Goal: Task Accomplishment & Management: Manage account settings

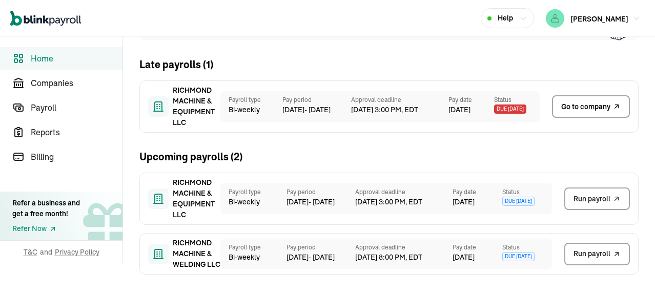
scroll to position [66, 0]
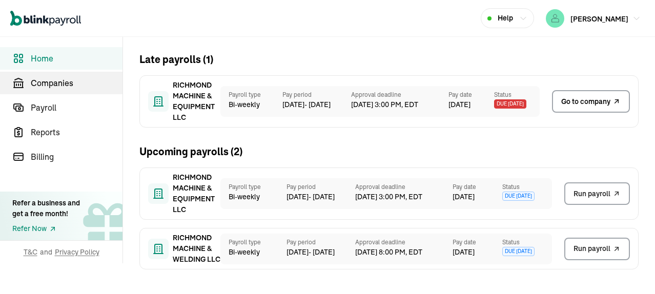
click at [53, 83] on span "Companies" at bounding box center [77, 83] width 92 height 12
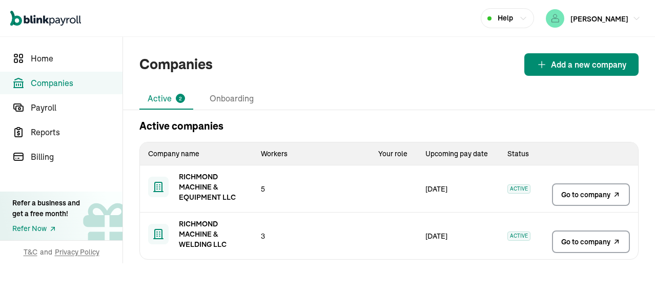
click at [589, 195] on span "Go to company" at bounding box center [585, 195] width 49 height 10
click at [578, 190] on span "Go to company" at bounding box center [585, 195] width 49 height 10
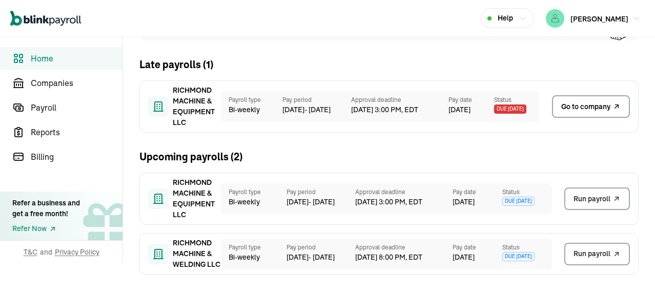
scroll to position [66, 0]
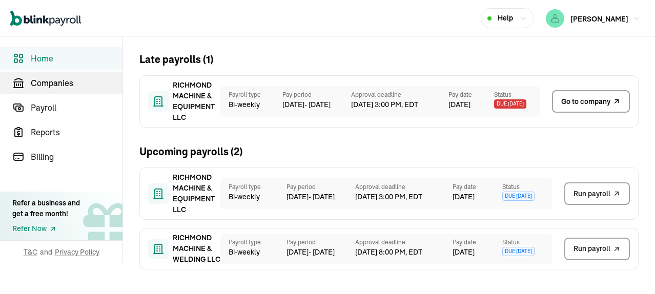
click at [53, 83] on span "Companies" at bounding box center [77, 83] width 92 height 12
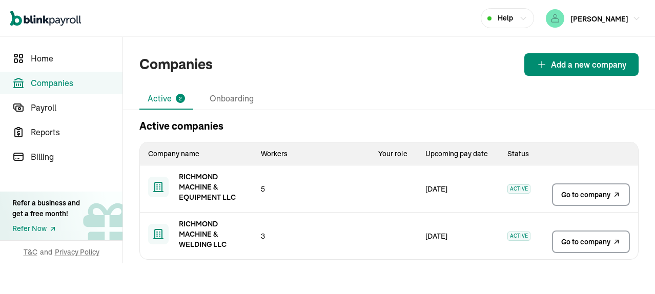
click at [589, 195] on span "Go to company" at bounding box center [585, 195] width 49 height 10
click at [578, 190] on span "Go to company" at bounding box center [585, 195] width 49 height 10
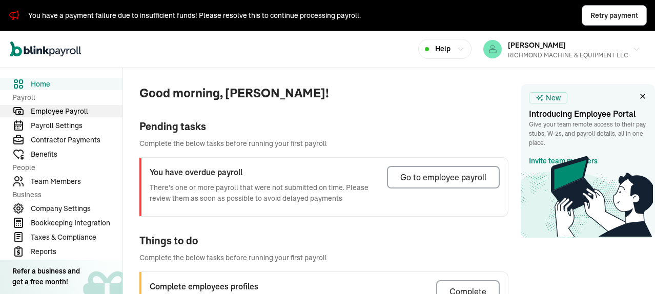
drag, startPoint x: 61, startPoint y: 110, endPoint x: 78, endPoint y: 112, distance: 17.0
click at [62, 110] on span "Employee Payroll" at bounding box center [77, 111] width 92 height 11
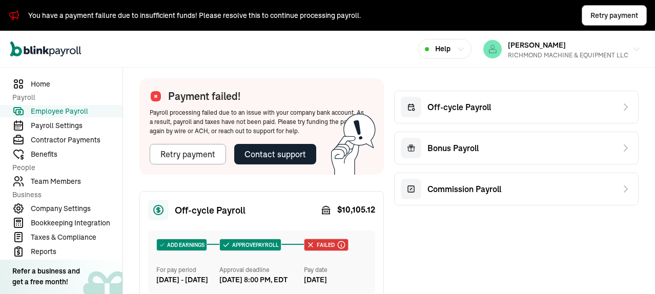
scroll to position [205, 0]
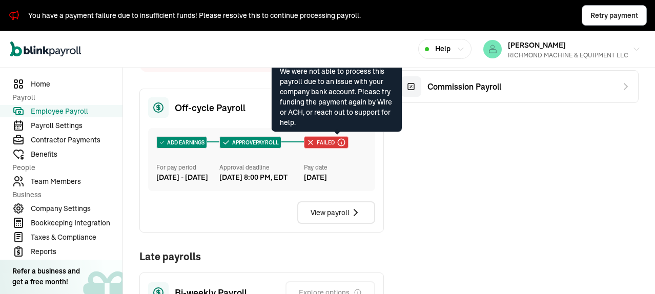
click at [337, 142] on icon at bounding box center [341, 142] width 9 height 9
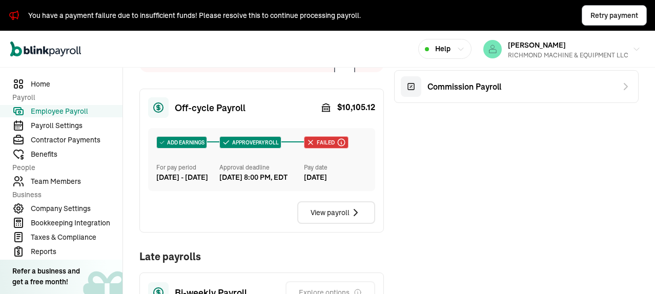
scroll to position [256, 0]
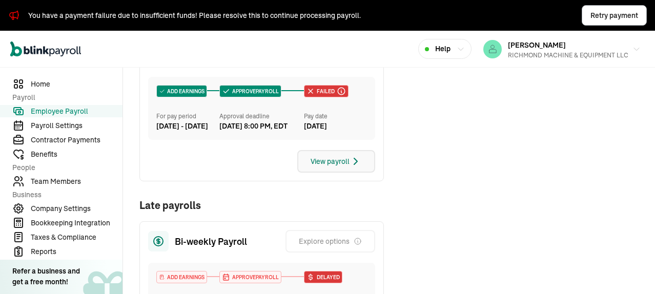
click at [342, 168] on div "View payroll" at bounding box center [336, 161] width 51 height 12
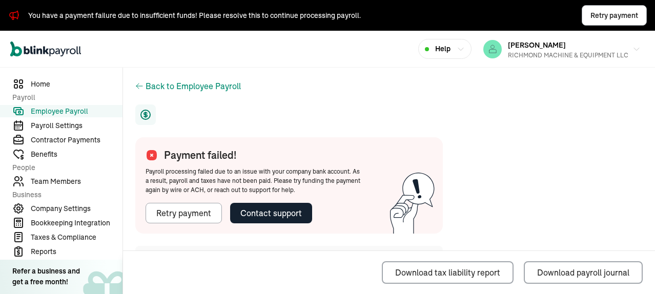
scroll to position [51, 0]
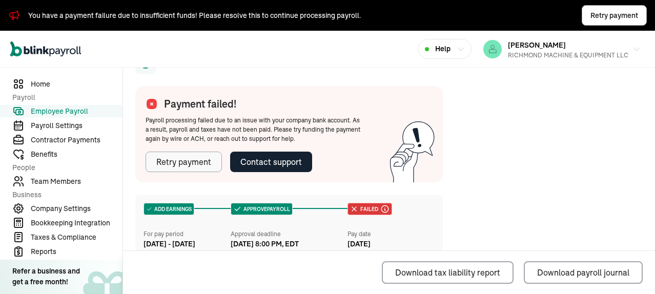
click at [196, 167] on div "Retry payment" at bounding box center [183, 162] width 55 height 12
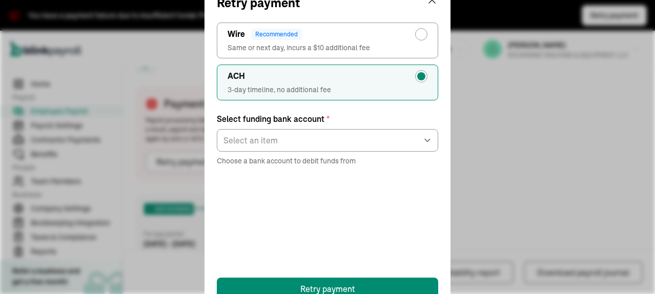
click at [512, 129] on div "Retry payment ACH 3-day timeline, no additional fee Wire Recommended Same or ne…" at bounding box center [327, 147] width 655 height 294
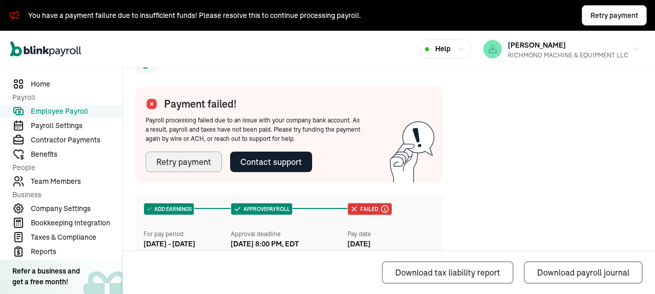
scroll to position [0, 0]
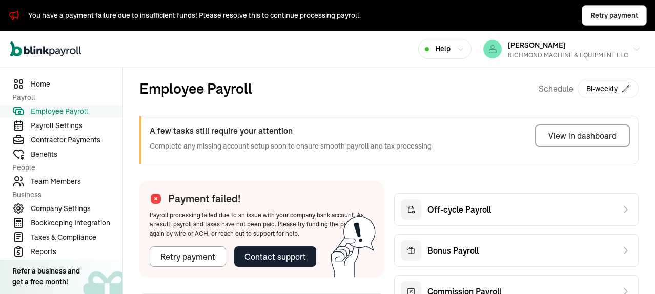
click at [68, 108] on span "Employee Payroll" at bounding box center [77, 111] width 92 height 11
click at [47, 81] on span "Home" at bounding box center [77, 84] width 92 height 11
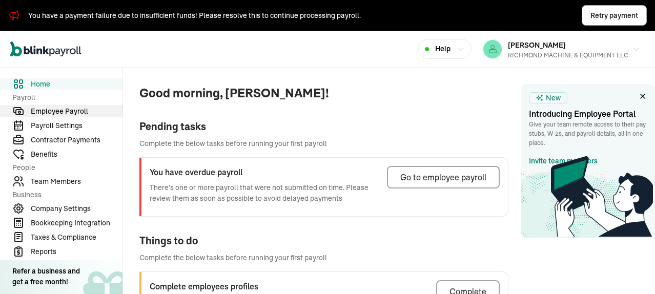
click at [74, 112] on span "Employee Payroll" at bounding box center [77, 111] width 92 height 11
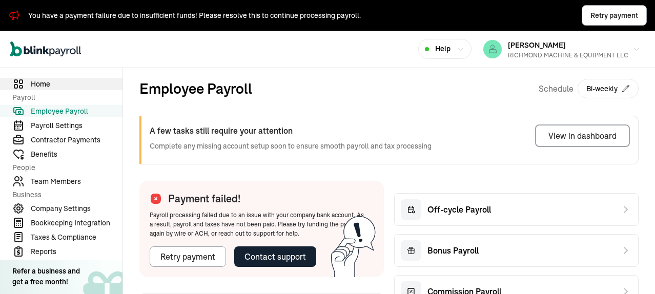
click at [46, 84] on span "Home" at bounding box center [77, 84] width 92 height 11
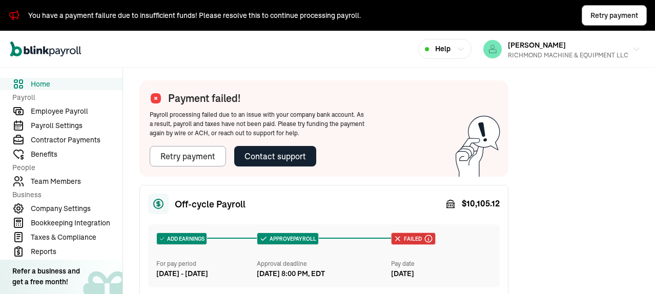
scroll to position [205, 0]
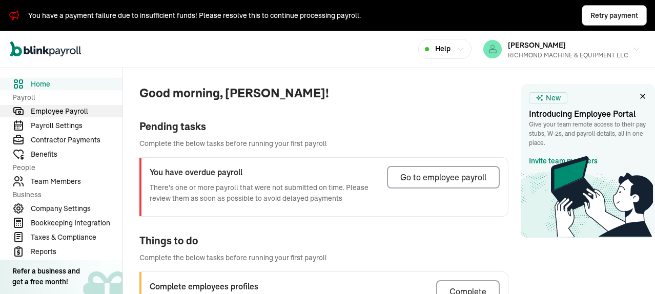
drag, startPoint x: 61, startPoint y: 110, endPoint x: 78, endPoint y: 112, distance: 17.0
click at [62, 110] on span "Employee Payroll" at bounding box center [77, 111] width 92 height 11
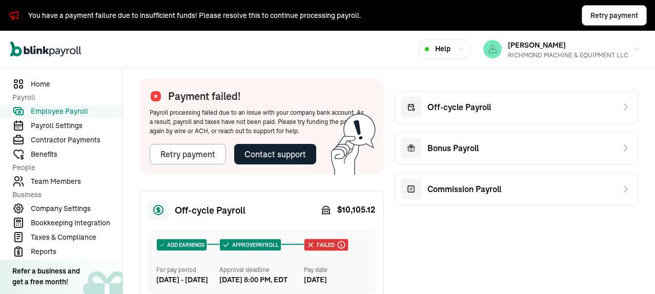
scroll to position [205, 0]
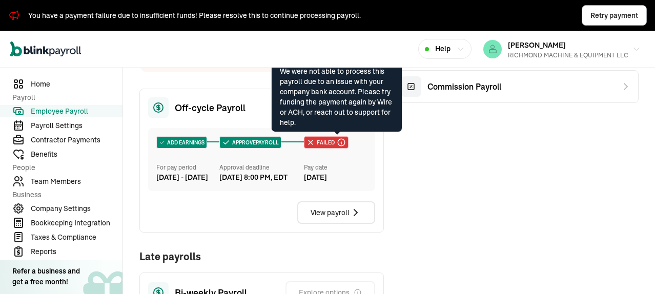
click at [337, 142] on icon at bounding box center [341, 142] width 9 height 9
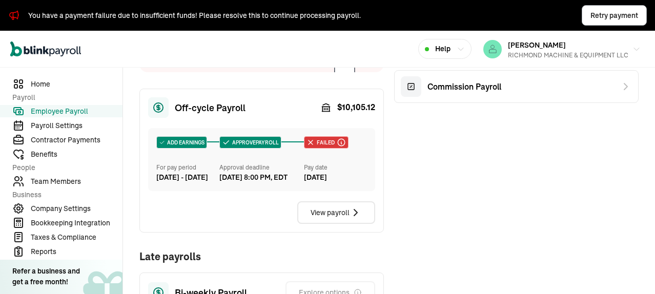
scroll to position [256, 0]
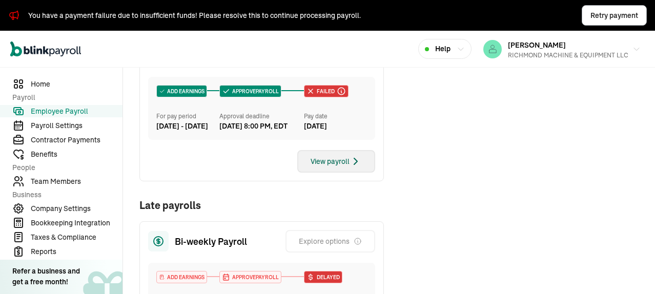
click at [342, 168] on div "View payroll" at bounding box center [336, 161] width 51 height 12
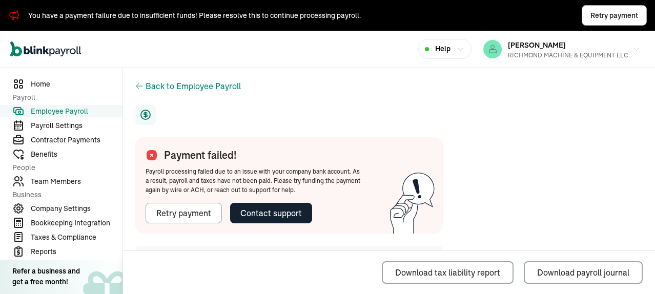
scroll to position [51, 0]
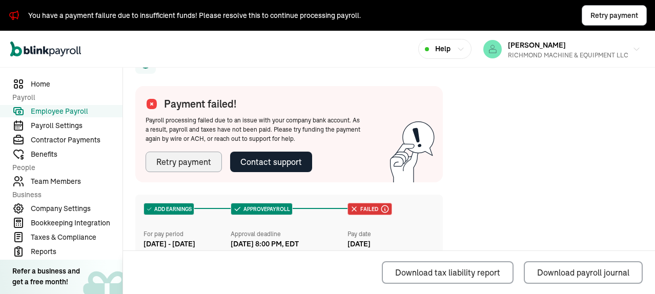
click at [196, 167] on div "Retry payment" at bounding box center [183, 162] width 55 height 12
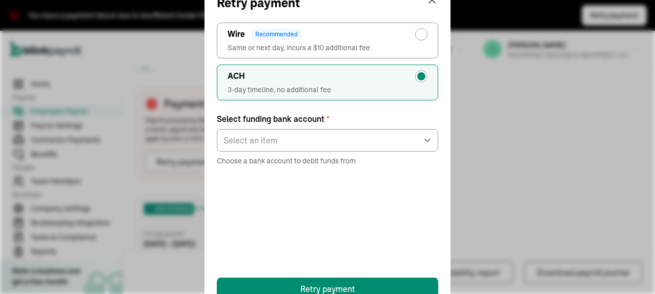
click at [512, 129] on div "Retry payment ACH 3-day timeline, no additional fee Wire Recommended Same or ne…" at bounding box center [327, 147] width 655 height 294
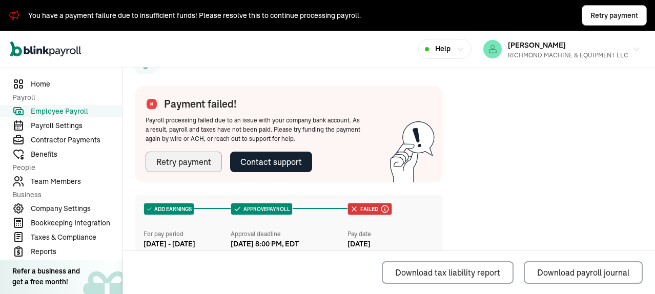
scroll to position [0, 0]
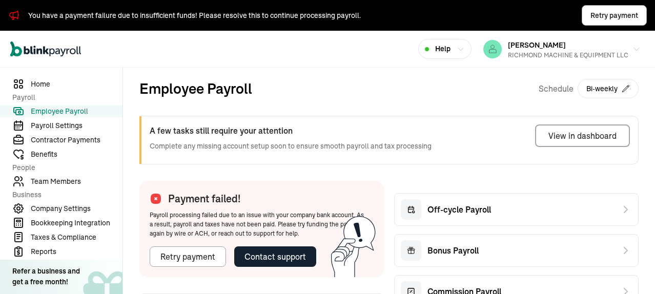
click at [68, 108] on span "Employee Payroll" at bounding box center [77, 111] width 92 height 11
click at [47, 81] on span "Home" at bounding box center [77, 84] width 92 height 11
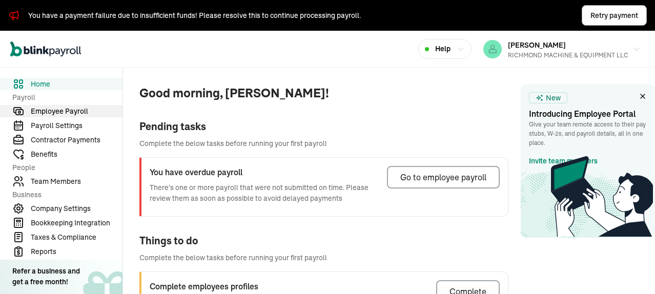
click at [74, 112] on span "Employee Payroll" at bounding box center [77, 111] width 92 height 11
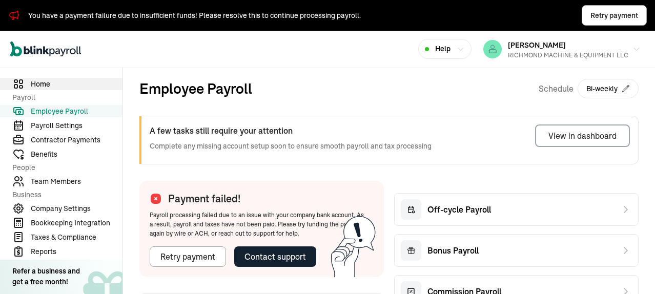
click at [46, 84] on span "Home" at bounding box center [77, 84] width 92 height 11
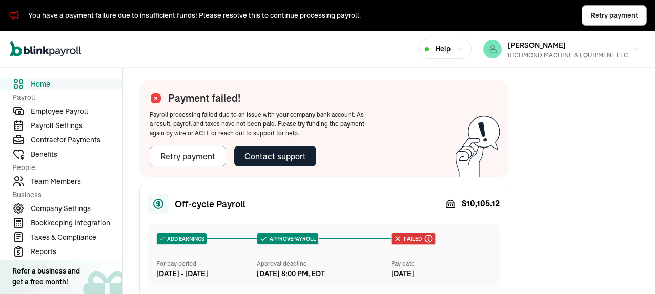
scroll to position [205, 0]
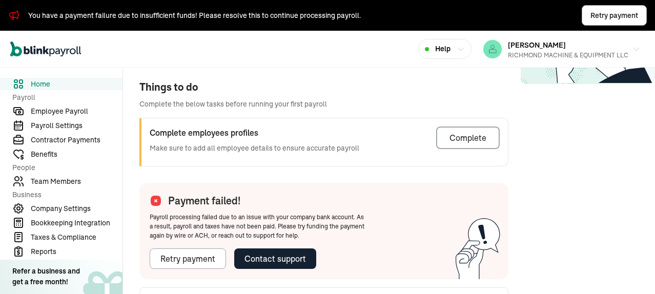
scroll to position [205, 0]
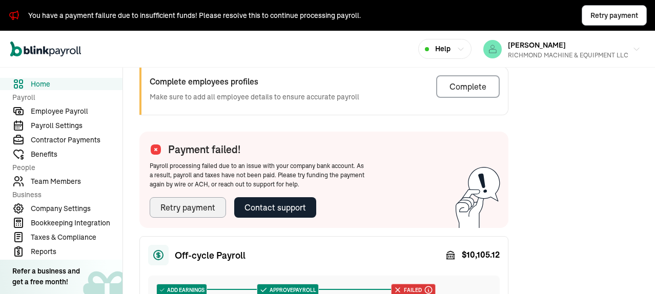
click at [203, 204] on div "Retry payment" at bounding box center [187, 207] width 55 height 12
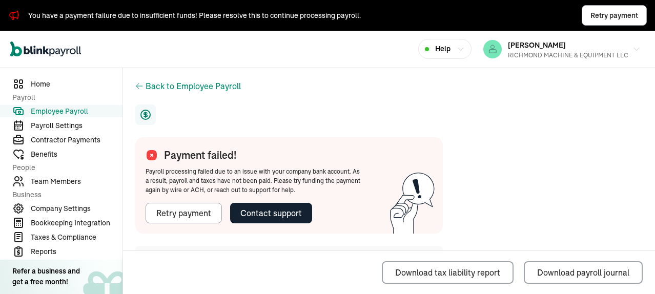
scroll to position [51, 0]
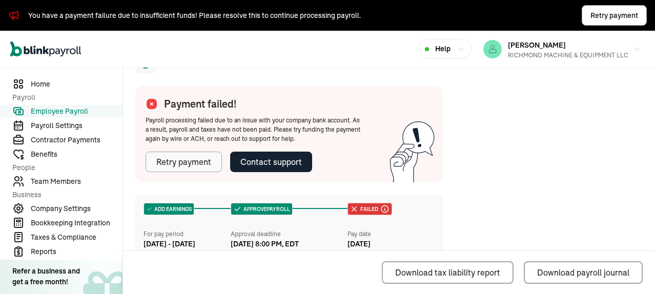
click at [193, 164] on div "Retry payment" at bounding box center [183, 162] width 55 height 12
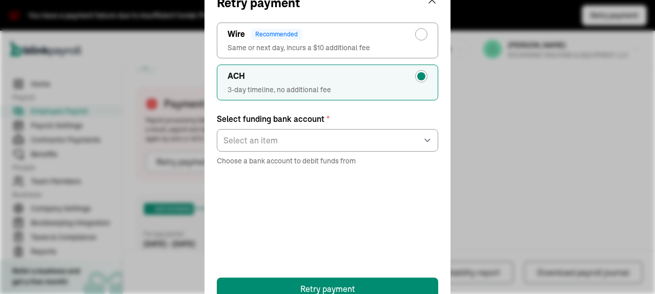
click at [515, 125] on div "Retry payment ACH 3-day timeline, no additional fee Wire Recommended Same or ne…" at bounding box center [327, 147] width 655 height 294
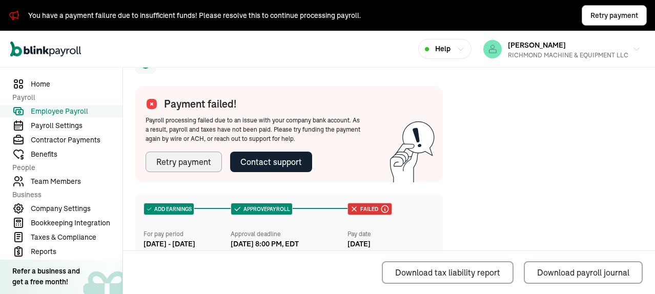
click at [185, 160] on div "Retry payment" at bounding box center [183, 162] width 55 height 12
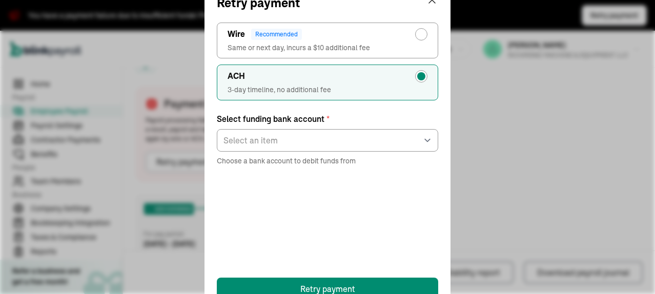
click at [419, 35] on div "radio-group" at bounding box center [421, 34] width 8 height 8
click at [420, 35] on input "Wire Recommended Same or next day, incurs a $10 additional fee" at bounding box center [424, 32] width 8 height 8
radio input "true"
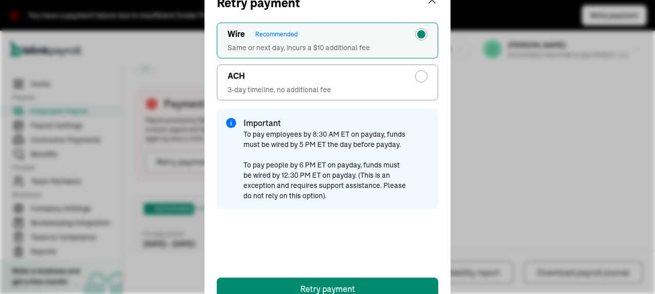
click at [564, 109] on div "Retry payment ACH 3-day timeline, no additional fee Wire Recommended Same or ne…" at bounding box center [327, 147] width 655 height 294
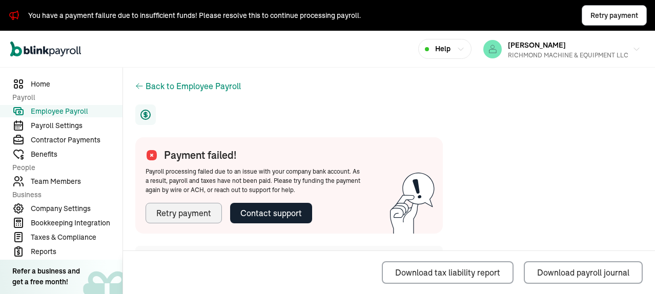
scroll to position [205, 0]
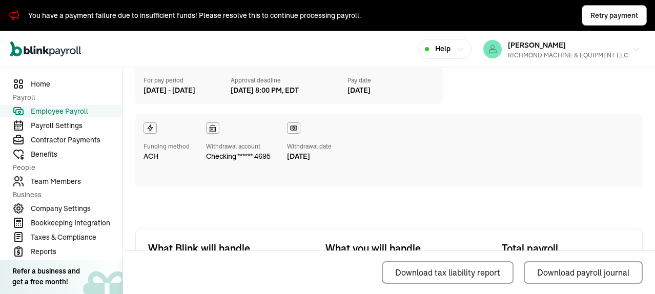
drag, startPoint x: 40, startPoint y: 81, endPoint x: 186, endPoint y: 53, distance: 147.9
click at [40, 81] on span "Home" at bounding box center [77, 84] width 92 height 11
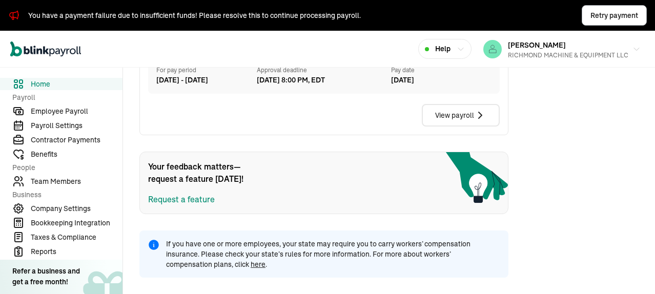
scroll to position [305, 0]
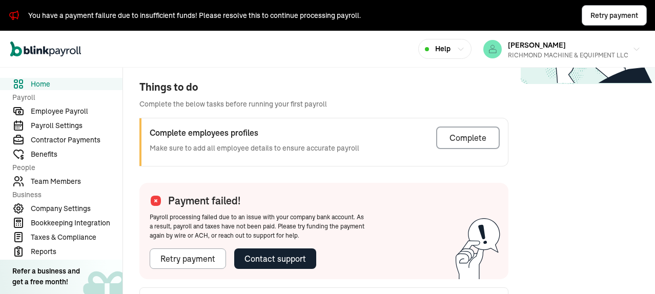
scroll to position [205, 0]
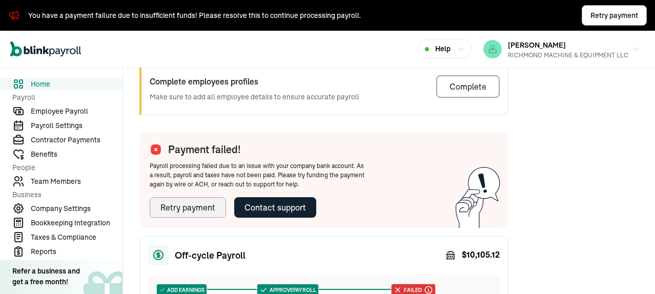
click at [203, 204] on div "Retry payment" at bounding box center [187, 207] width 55 height 12
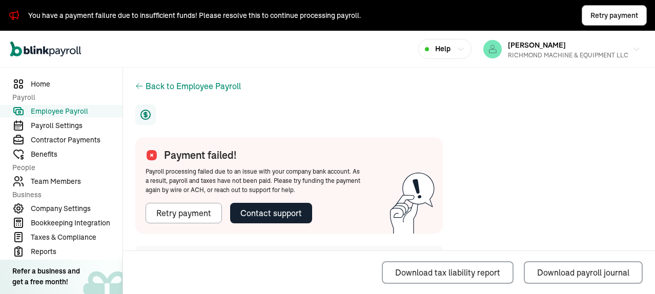
scroll to position [51, 0]
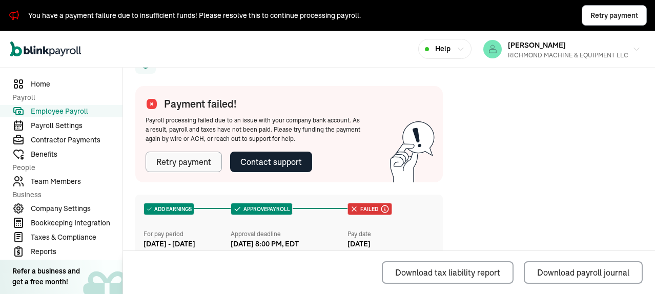
click at [193, 164] on div "Retry payment" at bounding box center [183, 162] width 55 height 12
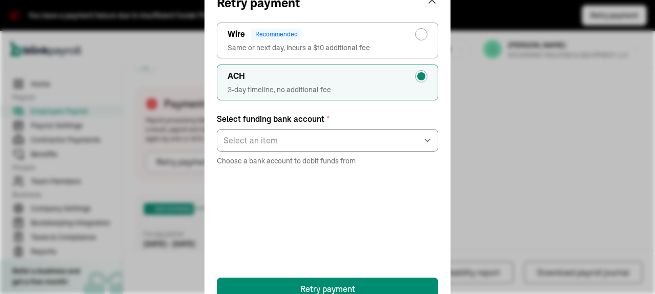
click at [515, 125] on div "Retry payment ACH 3-day timeline, no additional fee Wire Recommended Same or ne…" at bounding box center [327, 147] width 655 height 294
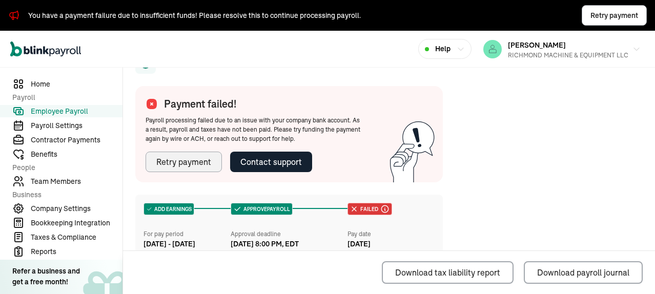
click at [185, 160] on div "Retry payment" at bounding box center [183, 162] width 55 height 12
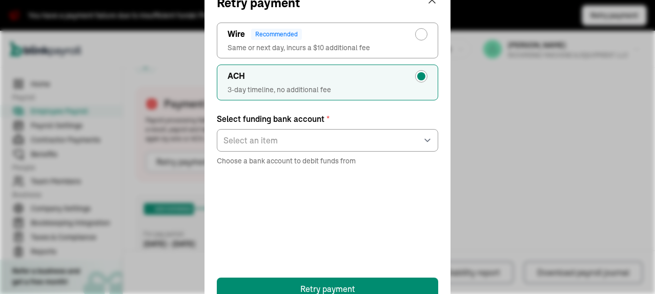
click at [419, 35] on div "radio-group" at bounding box center [421, 34] width 8 height 8
click at [420, 35] on input "Wire Recommended Same or next day, incurs a $10 additional fee" at bounding box center [424, 32] width 8 height 8
radio input "true"
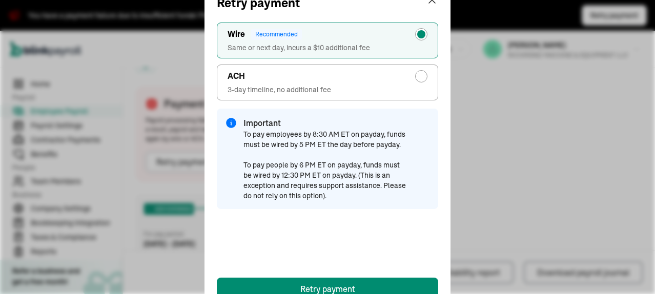
click at [564, 109] on div "Retry payment ACH 3-day timeline, no additional fee Wire Recommended Same or ne…" at bounding box center [327, 147] width 655 height 294
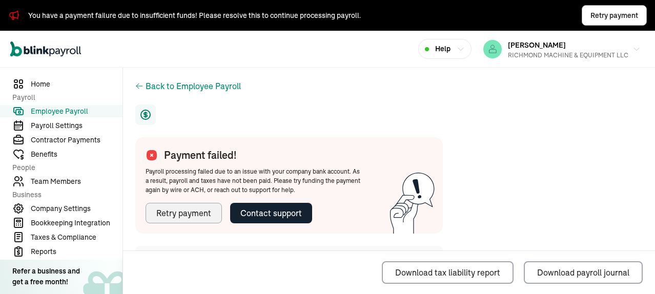
scroll to position [205, 0]
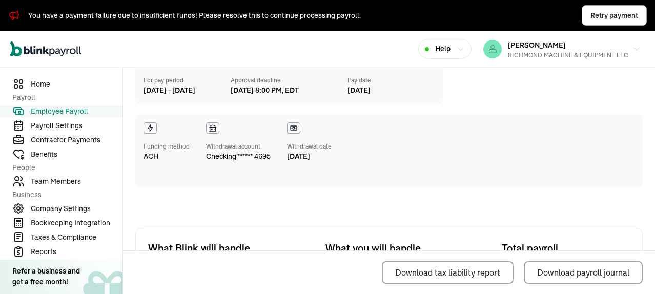
drag, startPoint x: 40, startPoint y: 81, endPoint x: 186, endPoint y: 53, distance: 147.9
click at [40, 81] on span "Home" at bounding box center [77, 84] width 92 height 11
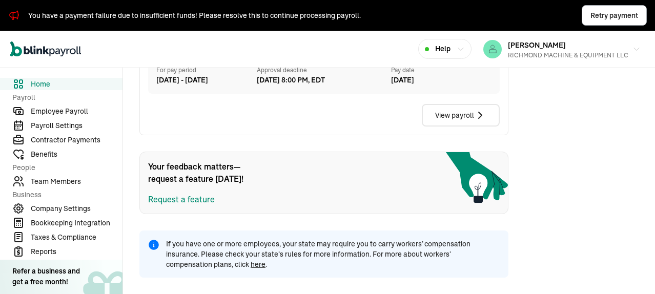
scroll to position [305, 0]
